Goal: Task Accomplishment & Management: Complete application form

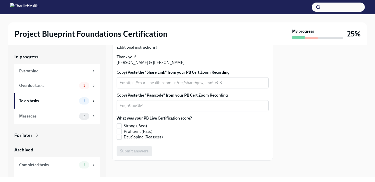
scroll to position [133, 0]
click at [184, 89] on div "x ​" at bounding box center [193, 82] width 152 height 11
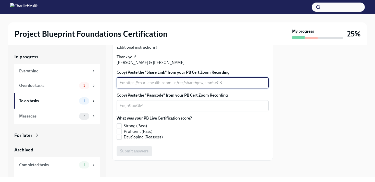
paste textarea "[URL][DOMAIN_NAME]"
click at [156, 109] on textarea "Copy/Paste the "Passcode" from your PB Cert Zoom Recording" at bounding box center [193, 106] width 146 height 6
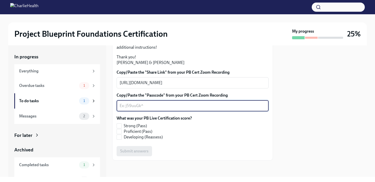
click at [166, 108] on textarea "Copy/Paste the "Passcode" from your PB Cert Zoom Recording" at bounding box center [193, 106] width 146 height 6
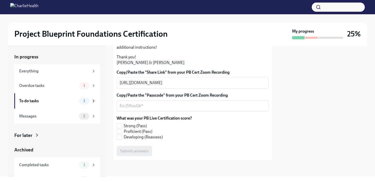
scroll to position [128, 0]
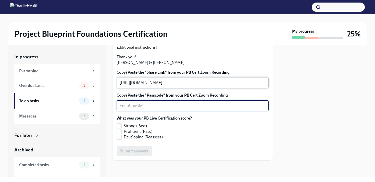
click at [220, 86] on textarea "[URL][DOMAIN_NAME]" at bounding box center [193, 83] width 146 height 6
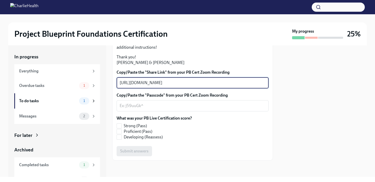
click at [220, 86] on textarea "[URL][DOMAIN_NAME]" at bounding box center [193, 83] width 146 height 6
drag, startPoint x: 220, startPoint y: 89, endPoint x: 98, endPoint y: 107, distance: 124.0
click at [96, 107] on div "In progress Everything Overdue tasks 1 To do tasks 1 Messages 2 For later Archi…" at bounding box center [187, 111] width 359 height 132
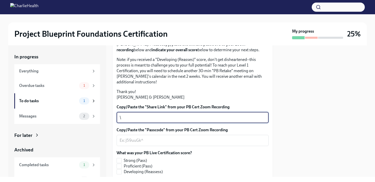
scroll to position [42, 0]
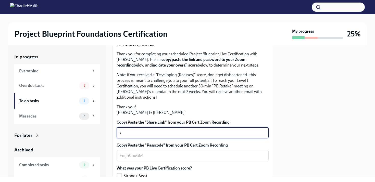
type textarea "\"
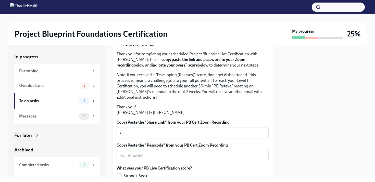
click at [244, 37] on div at bounding box center [193, 37] width 152 height 0
